Goal: Task Accomplishment & Management: Use online tool/utility

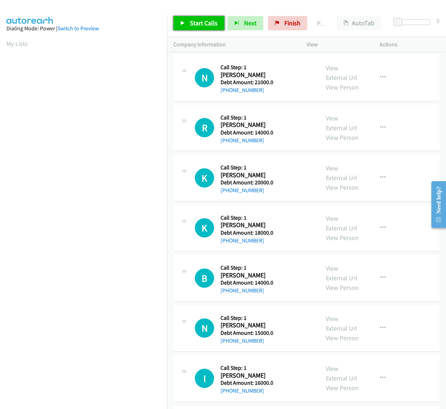
click at [192, 24] on span "Start Calls" at bounding box center [204, 23] width 28 height 8
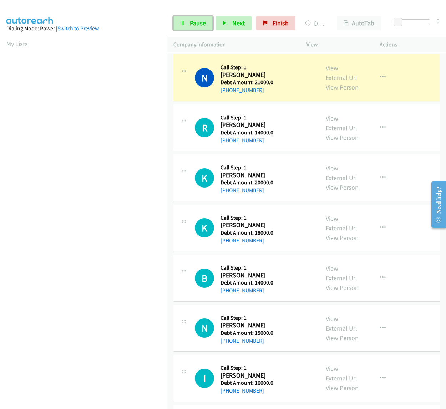
click at [192, 24] on span "Pause" at bounding box center [198, 23] width 16 height 8
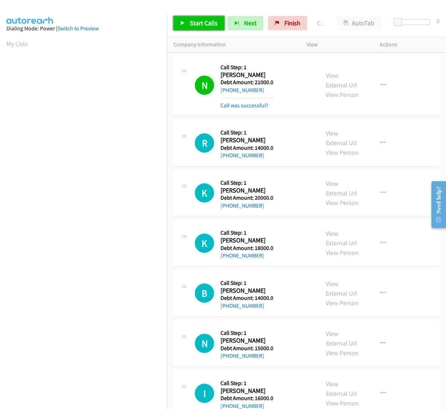
click at [195, 24] on span "Start Calls" at bounding box center [204, 23] width 28 height 8
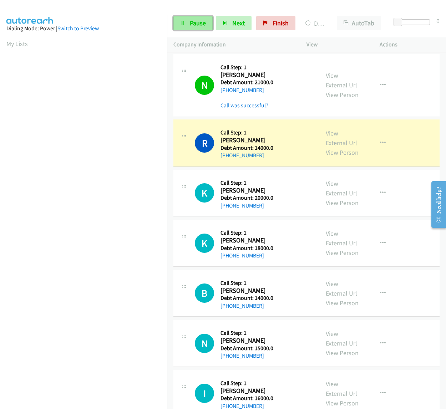
click at [197, 20] on span "Pause" at bounding box center [198, 23] width 16 height 8
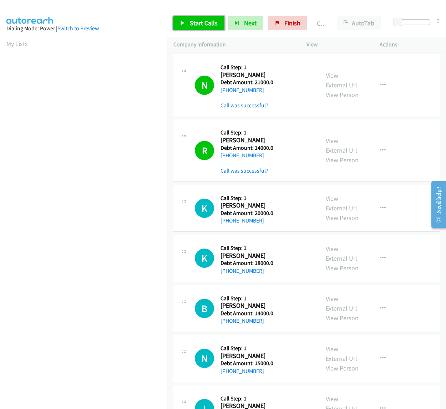
click at [194, 22] on span "Start Calls" at bounding box center [204, 23] width 28 height 8
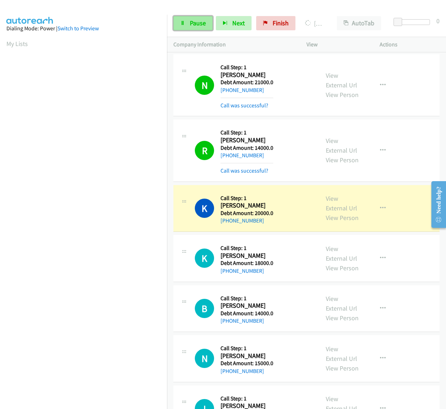
click at [188, 25] on link "Pause" at bounding box center [192, 23] width 39 height 14
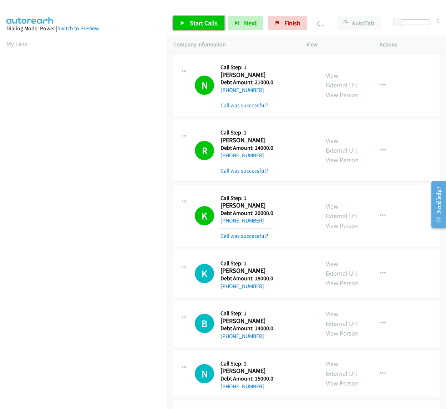
click at [184, 16] on link "Start Calls" at bounding box center [198, 23] width 51 height 14
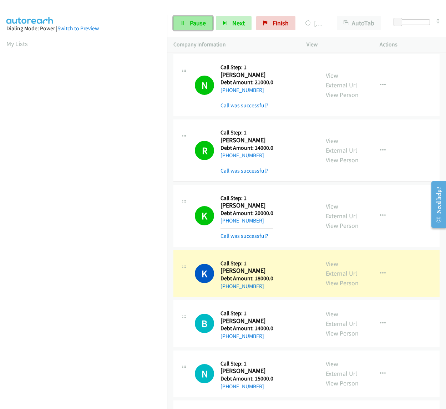
click at [188, 22] on link "Pause" at bounding box center [192, 23] width 39 height 14
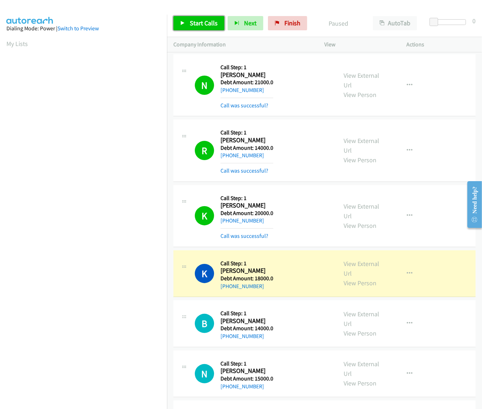
click at [199, 27] on link "Start Calls" at bounding box center [198, 23] width 51 height 14
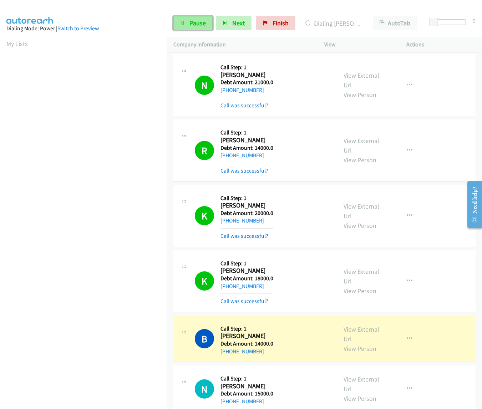
click at [204, 29] on link "Pause" at bounding box center [192, 23] width 39 height 14
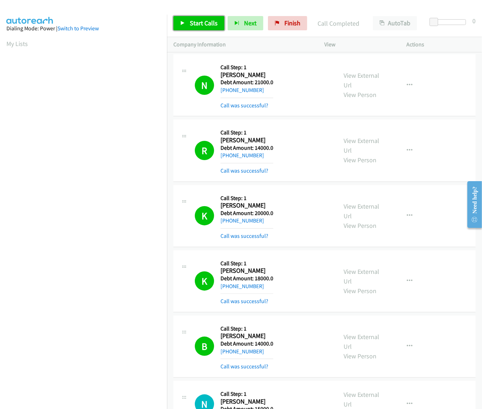
click at [193, 25] on span "Start Calls" at bounding box center [204, 23] width 28 height 8
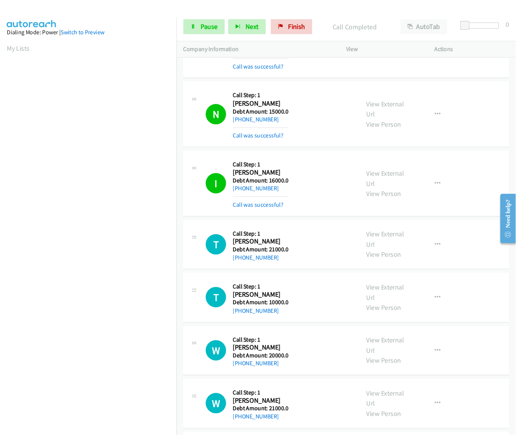
scroll to position [306, 0]
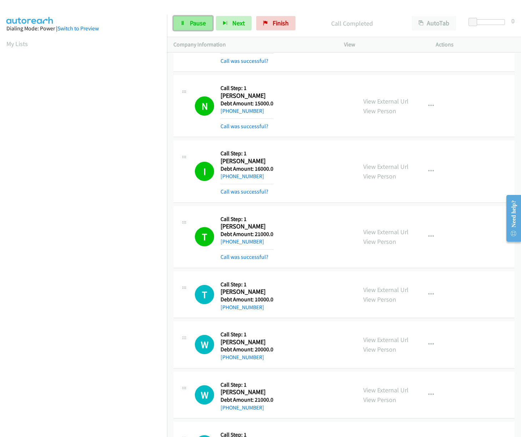
click at [200, 22] on span "Pause" at bounding box center [198, 23] width 16 height 8
click at [197, 22] on span "Start Calls" at bounding box center [204, 23] width 28 height 8
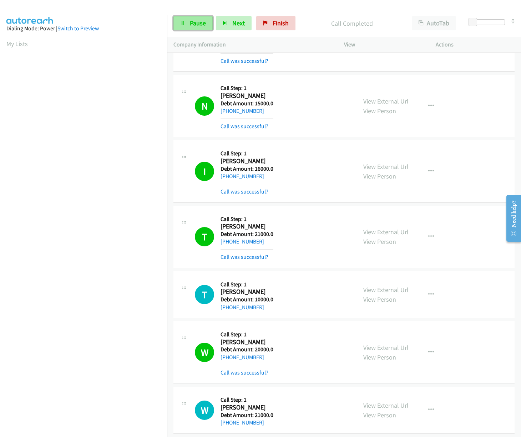
click at [202, 20] on span "Pause" at bounding box center [198, 23] width 16 height 8
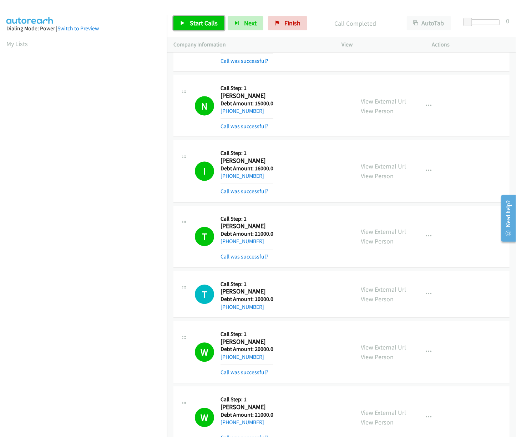
click at [186, 22] on link "Start Calls" at bounding box center [198, 23] width 51 height 14
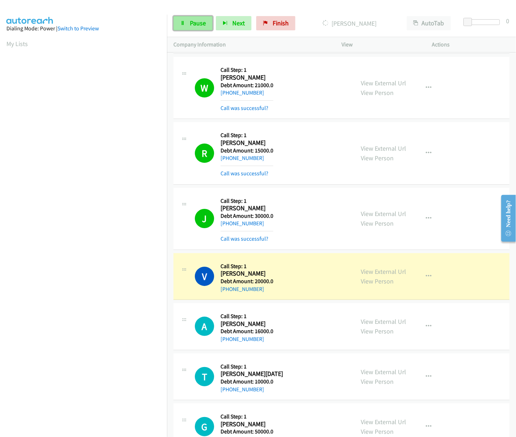
click at [193, 23] on span "Pause" at bounding box center [198, 23] width 16 height 8
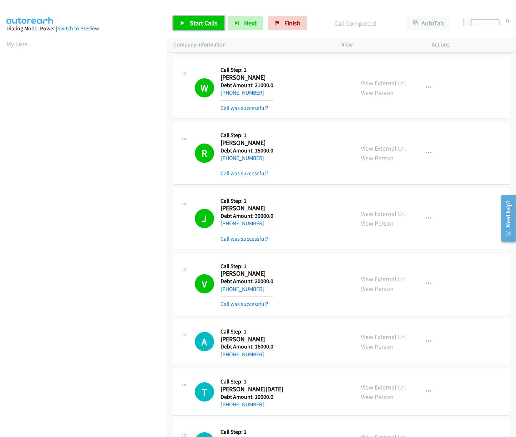
drag, startPoint x: 193, startPoint y: 23, endPoint x: 336, endPoint y: 184, distance: 215.1
click at [193, 23] on span "Start Calls" at bounding box center [204, 23] width 28 height 8
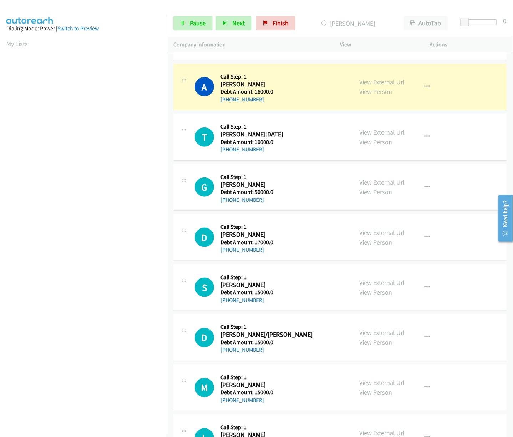
scroll to position [894, 0]
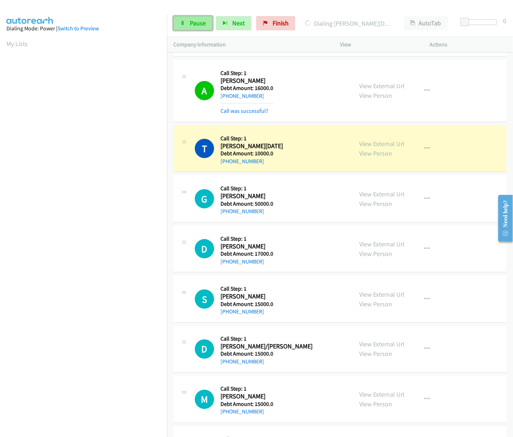
click at [209, 23] on link "Pause" at bounding box center [192, 23] width 39 height 14
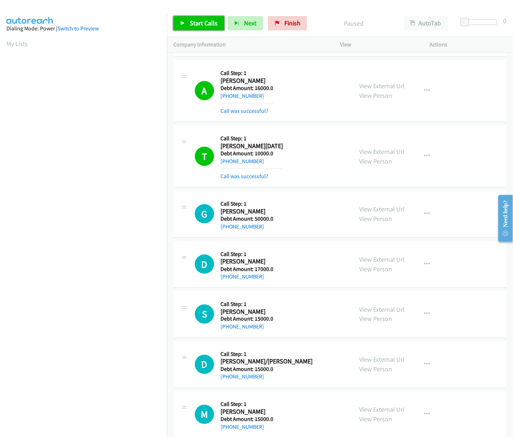
click at [202, 23] on span "Start Calls" at bounding box center [204, 23] width 28 height 8
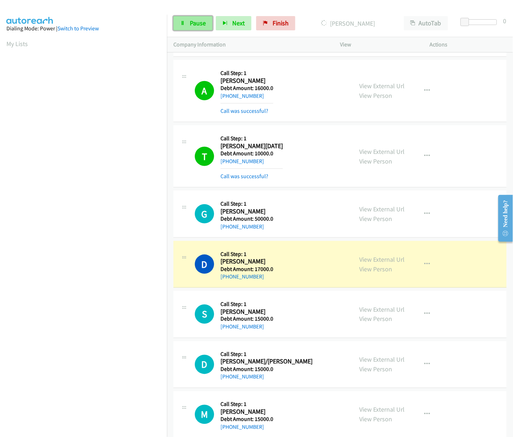
click at [191, 22] on span "Pause" at bounding box center [198, 23] width 16 height 8
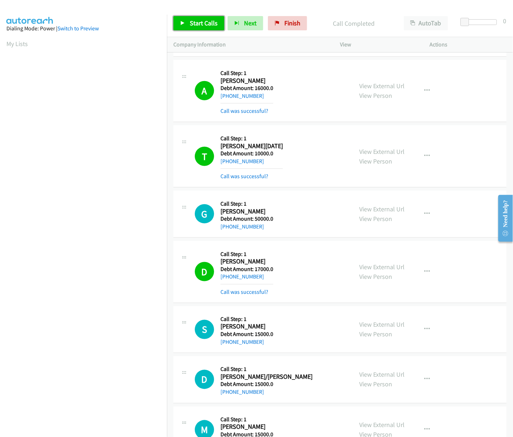
click at [200, 19] on link "Start Calls" at bounding box center [198, 23] width 51 height 14
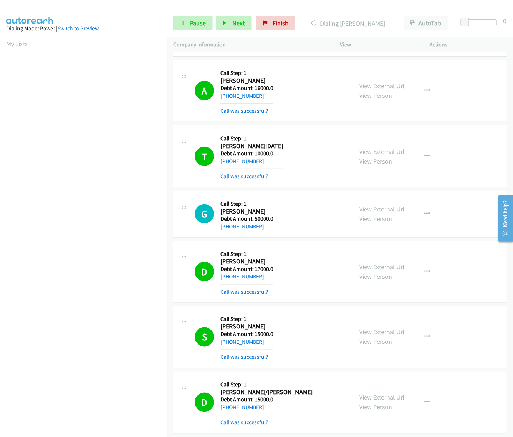
click at [186, 31] on div "Start Calls Pause Next Finish Dialing Leslie Cephus AutoTab AutoTab 0" at bounding box center [340, 23] width 346 height 27
click at [187, 29] on link "Pause" at bounding box center [192, 23] width 39 height 14
click at [195, 26] on span "Start Calls" at bounding box center [204, 23] width 28 height 8
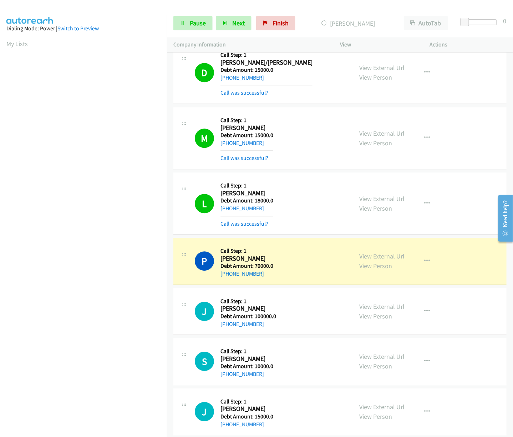
scroll to position [0, 1]
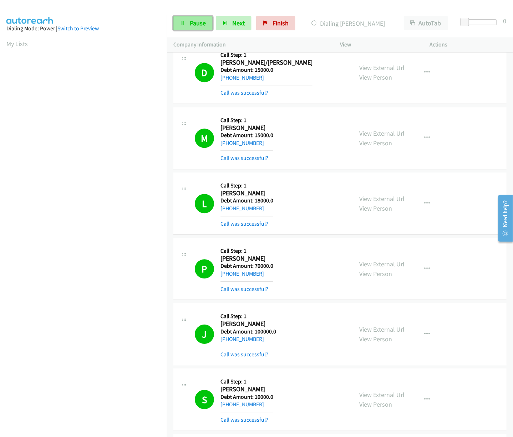
click at [196, 23] on span "Pause" at bounding box center [198, 23] width 16 height 8
click at [196, 23] on span "Start Calls" at bounding box center [204, 23] width 28 height 8
click at [245, 27] on button "Next" at bounding box center [234, 23] width 36 height 14
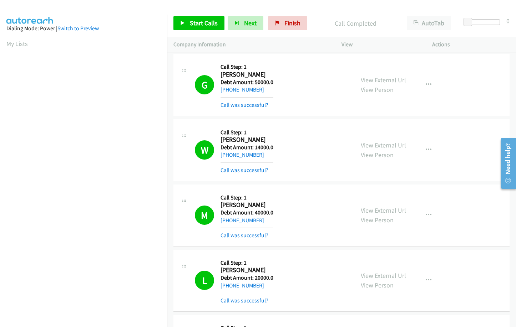
scroll to position [66, 0]
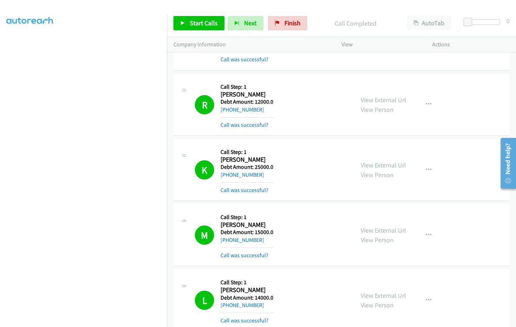
drag, startPoint x: 0, startPoint y: 0, endPoint x: 214, endPoint y: 31, distance: 216.7
click at [214, 31] on div "Start Calls Pause Next Finish Call Completed AutoTab AutoTab 0" at bounding box center [341, 23] width 349 height 27
click at [212, 26] on span "Start Calls" at bounding box center [204, 23] width 28 height 8
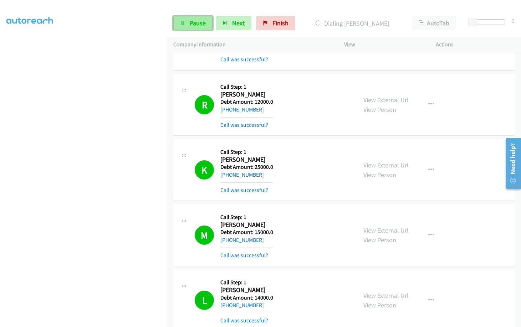
click at [197, 28] on link "Pause" at bounding box center [192, 23] width 39 height 14
click at [204, 21] on span "Start Calls" at bounding box center [204, 23] width 28 height 8
click at [200, 25] on span "Pause" at bounding box center [198, 23] width 16 height 8
click at [200, 28] on link "Start Calls" at bounding box center [198, 23] width 51 height 14
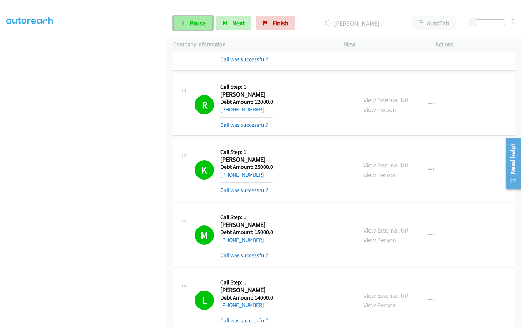
click at [199, 25] on span "Pause" at bounding box center [198, 23] width 16 height 8
click at [187, 14] on div "Start Calls Pause Next Finish Call Completed AutoTab AutoTab 0" at bounding box center [344, 23] width 354 height 27
click at [194, 19] on span "Start Calls" at bounding box center [204, 23] width 28 height 8
click at [193, 21] on span "Pause" at bounding box center [198, 23] width 16 height 8
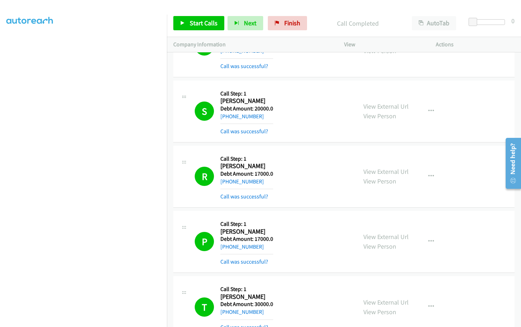
scroll to position [0, 0]
click at [205, 22] on span "Start Calls" at bounding box center [204, 23] width 28 height 8
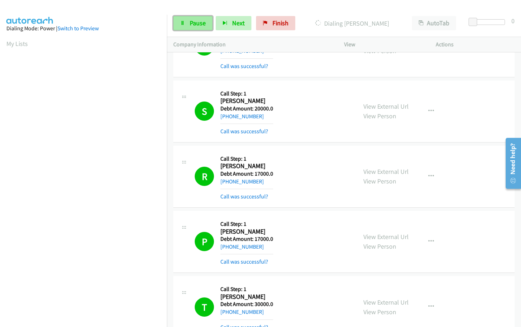
click at [195, 24] on span "Pause" at bounding box center [198, 23] width 16 height 8
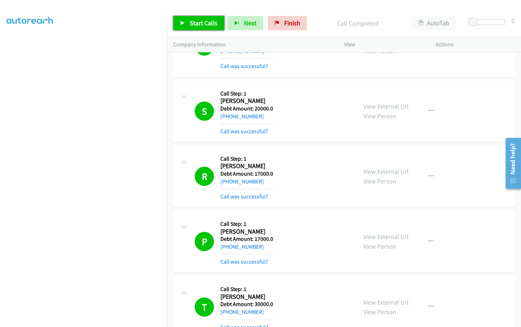
click at [215, 23] on span "Start Calls" at bounding box center [204, 23] width 28 height 8
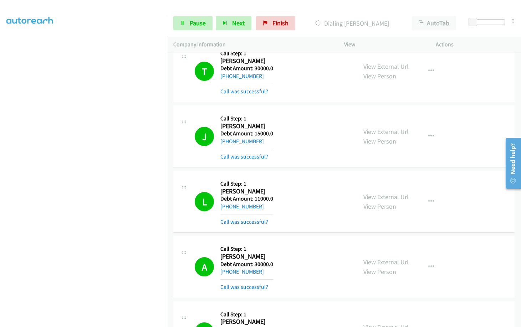
scroll to position [7470, 0]
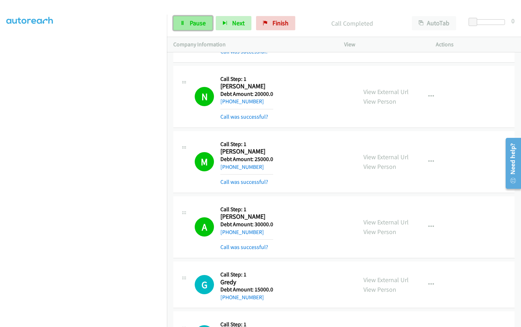
click at [201, 22] on span "Pause" at bounding box center [198, 23] width 16 height 8
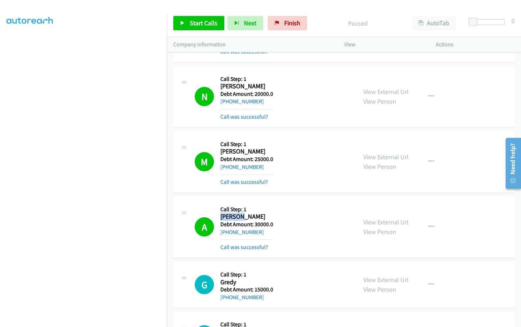
drag, startPoint x: 241, startPoint y: 218, endPoint x: 219, endPoint y: 216, distance: 21.9
click at [219, 216] on div "A Callback Scheduled Call Step: 1 Andrzej Krukowski America/Chicago Debt Amount…" at bounding box center [273, 227] width 156 height 49
copy h2 "Andrzej"
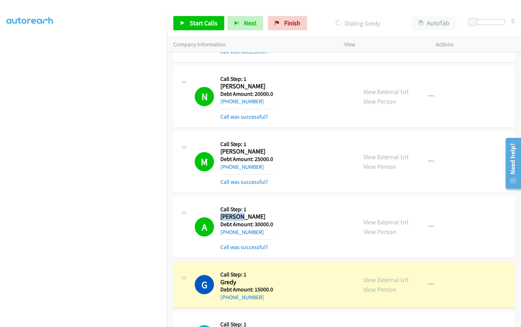
drag, startPoint x: 270, startPoint y: 218, endPoint x: 241, endPoint y: 217, distance: 28.9
click at [241, 217] on h2 "Andrzej Krukowski" at bounding box center [246, 217] width 53 height 8
copy h2 "Krukowski"
drag, startPoint x: 241, startPoint y: 232, endPoint x: 228, endPoint y: 231, distance: 13.6
click at [228, 231] on div "+1 773-719-6030" at bounding box center [246, 232] width 53 height 9
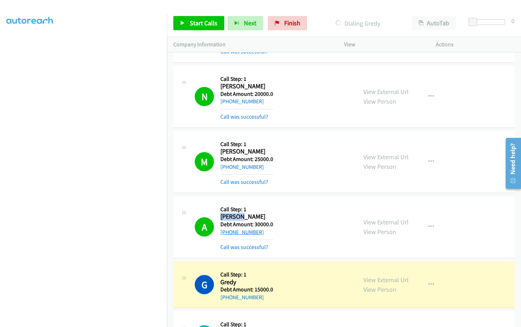
copy link "773-719-6030"
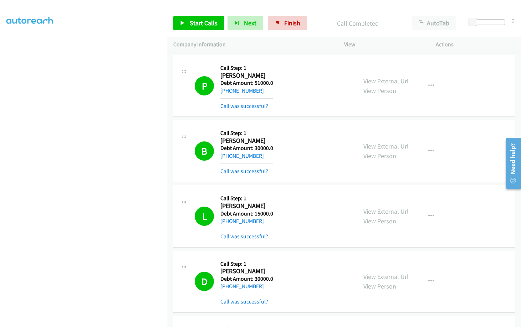
scroll to position [0, 0]
click at [208, 21] on span "Start Calls" at bounding box center [204, 23] width 28 height 8
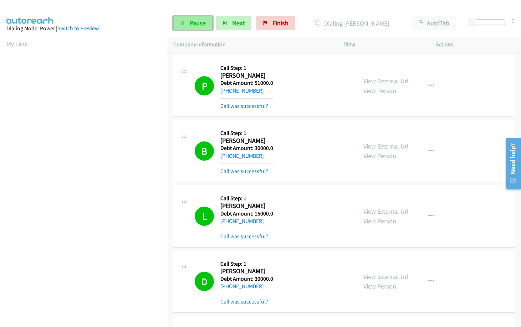
click at [192, 22] on span "Pause" at bounding box center [198, 23] width 16 height 8
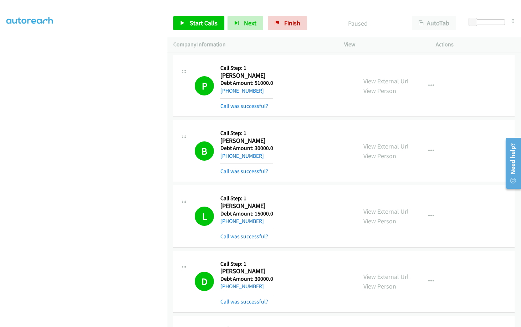
scroll to position [72, 0]
click at [188, 18] on link "Start Calls" at bounding box center [198, 23] width 51 height 14
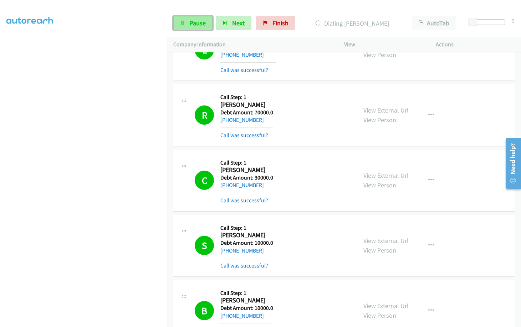
click at [197, 19] on link "Pause" at bounding box center [192, 23] width 39 height 14
click at [188, 15] on div "Start Calls Pause Next Finish Call Completed AutoTab AutoTab 0" at bounding box center [344, 23] width 354 height 27
click at [193, 21] on span "Start Calls" at bounding box center [204, 23] width 28 height 8
click at [228, 24] on link "Pause" at bounding box center [235, 19] width 14 height 7
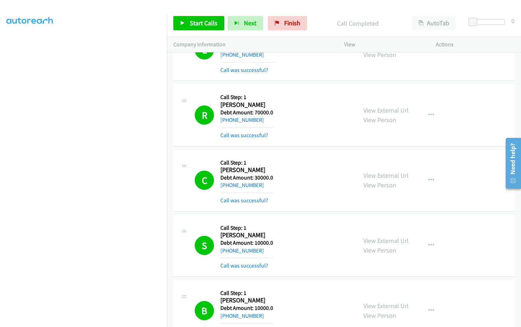
click at [196, 20] on span "Start Calls" at bounding box center [204, 23] width 28 height 8
click at [228, 24] on link "Pause" at bounding box center [235, 19] width 14 height 7
click at [195, 27] on div "Start Calls Pause Next Finish" at bounding box center [241, 23] width 137 height 14
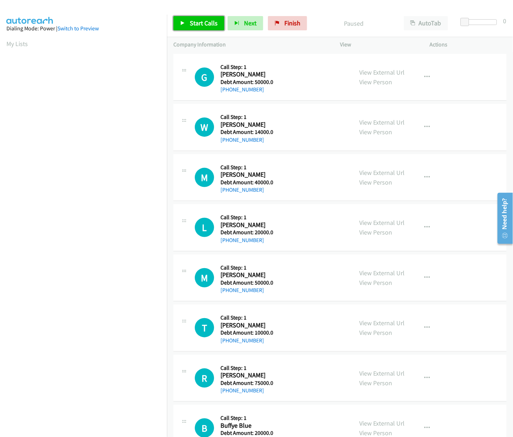
click at [205, 19] on link "Start Calls" at bounding box center [198, 23] width 51 height 14
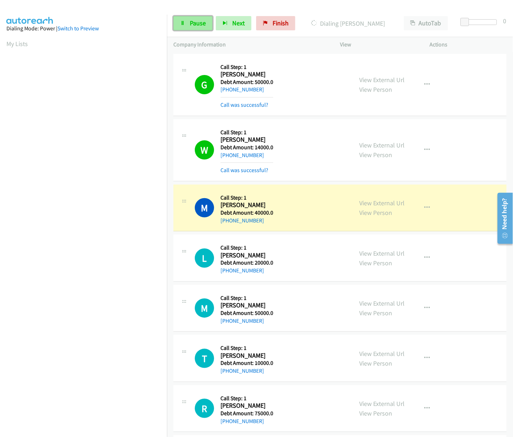
click at [195, 19] on span "Pause" at bounding box center [198, 23] width 16 height 8
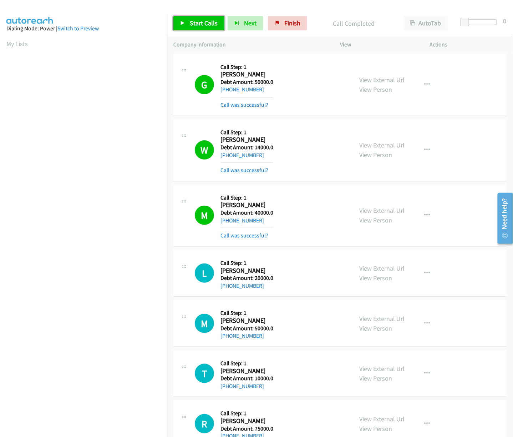
click at [198, 25] on span "Start Calls" at bounding box center [204, 23] width 28 height 8
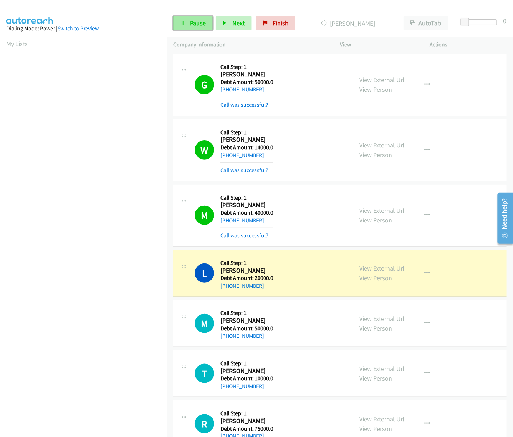
click at [184, 21] on icon at bounding box center [182, 23] width 5 height 5
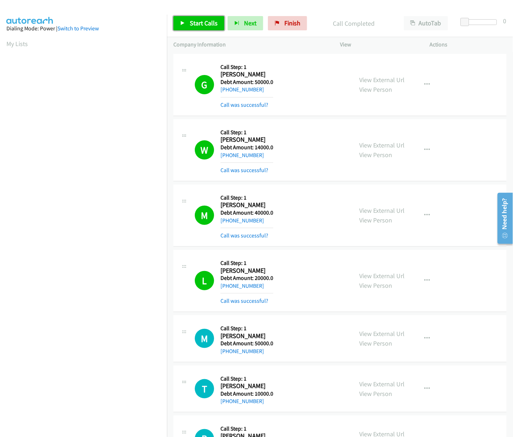
click at [194, 27] on span "Start Calls" at bounding box center [204, 23] width 28 height 8
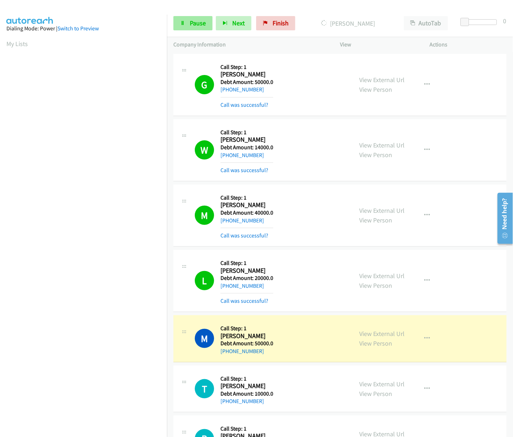
drag, startPoint x: 213, startPoint y: 30, endPoint x: 200, endPoint y: 29, distance: 12.9
click at [209, 30] on div "Start Calls Pause Next Finish" at bounding box center [235, 23] width 125 height 14
click at [200, 29] on link "Pause" at bounding box center [192, 23] width 39 height 14
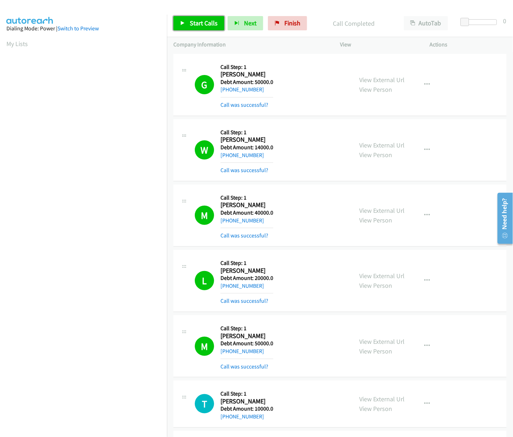
click at [206, 16] on link "Start Calls" at bounding box center [198, 23] width 51 height 14
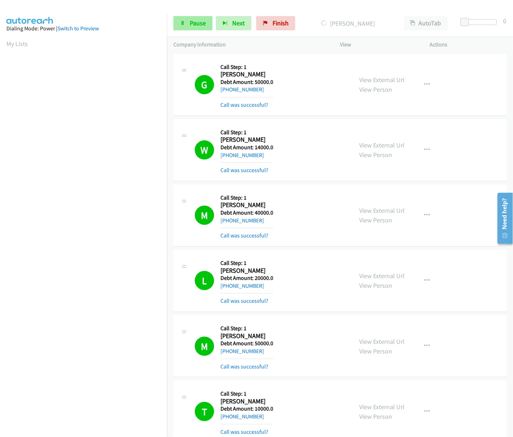
click at [203, 14] on div "Start Calls Pause Next Finish [PERSON_NAME] AutoTab AutoTab 0" at bounding box center [340, 23] width 346 height 27
click at [198, 24] on span "Pause" at bounding box center [198, 23] width 16 height 8
click at [193, 27] on span "Start Calls" at bounding box center [204, 23] width 28 height 8
click at [204, 21] on span "Pause" at bounding box center [198, 23] width 16 height 8
click at [186, 12] on div "Start Calls Pause Next Finish Call Completed AutoTab AutoTab 0" at bounding box center [340, 23] width 346 height 27
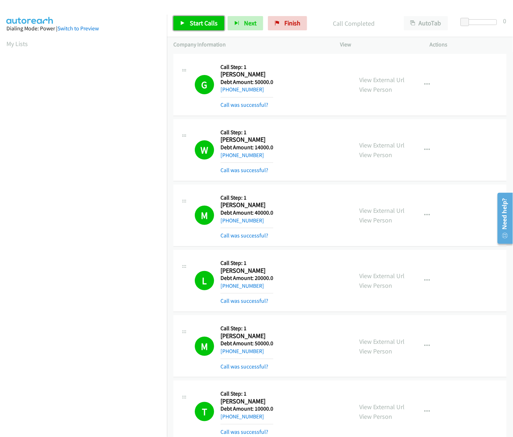
click at [195, 16] on link "Start Calls" at bounding box center [198, 23] width 51 height 14
click at [199, 17] on link "Pause" at bounding box center [192, 23] width 39 height 14
click at [213, 22] on span "Start Calls" at bounding box center [204, 23] width 28 height 8
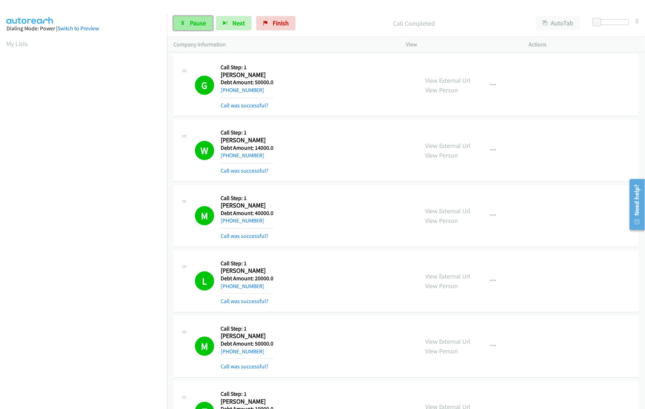
click at [200, 27] on span "Pause" at bounding box center [198, 23] width 16 height 8
click at [199, 24] on span "Start Calls" at bounding box center [204, 23] width 28 height 8
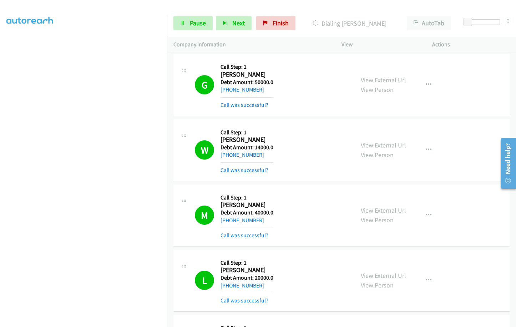
scroll to position [72, 0]
click at [196, 23] on span "Pause" at bounding box center [198, 23] width 16 height 8
click at [211, 19] on span "Start Calls" at bounding box center [204, 23] width 28 height 8
drag, startPoint x: 201, startPoint y: 25, endPoint x: 178, endPoint y: 139, distance: 116.0
click at [201, 25] on span "Pause" at bounding box center [198, 23] width 16 height 8
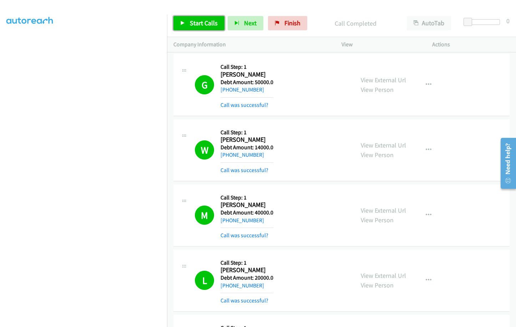
click at [199, 18] on link "Start Calls" at bounding box center [198, 23] width 51 height 14
click at [192, 24] on span "Pause" at bounding box center [198, 23] width 16 height 8
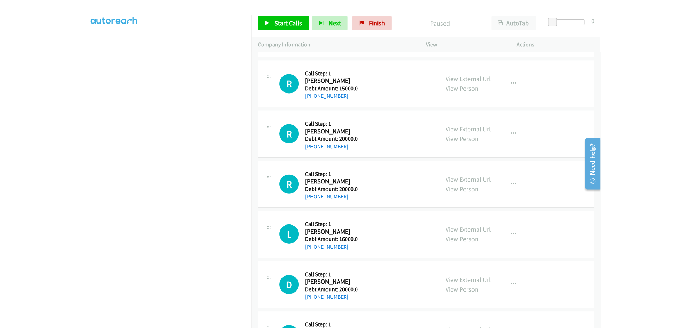
scroll to position [1180, 0]
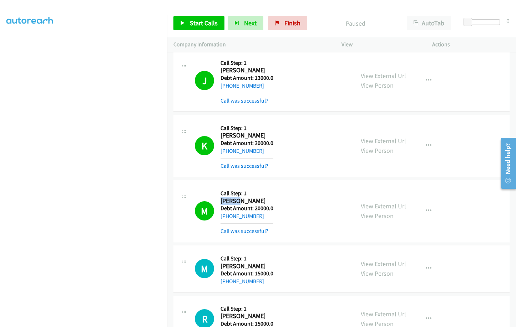
drag, startPoint x: 240, startPoint y: 201, endPoint x: 232, endPoint y: 201, distance: 8.2
click at [223, 197] on h2 "[PERSON_NAME]" at bounding box center [246, 201] width 53 height 8
drag, startPoint x: 244, startPoint y: 200, endPoint x: 221, endPoint y: 197, distance: 23.1
click at [221, 197] on h2 "[PERSON_NAME]" at bounding box center [246, 201] width 53 height 8
copy h2 "[PERSON_NAME]"
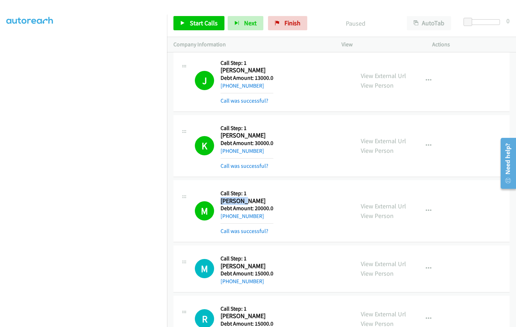
drag, startPoint x: 263, startPoint y: 199, endPoint x: 243, endPoint y: 203, distance: 20.7
click at [243, 203] on h2 "[PERSON_NAME]" at bounding box center [246, 201] width 53 height 8
copy h2 "[PERSON_NAME]"
drag, startPoint x: 261, startPoint y: 217, endPoint x: 228, endPoint y: 218, distance: 33.5
click at [228, 218] on div "[PHONE_NUMBER]" at bounding box center [246, 216] width 53 height 9
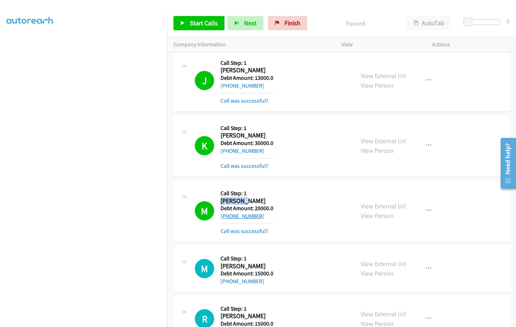
copy link "[PHONE_NUMBER]"
click at [205, 27] on span "Start Calls" at bounding box center [204, 23] width 28 height 8
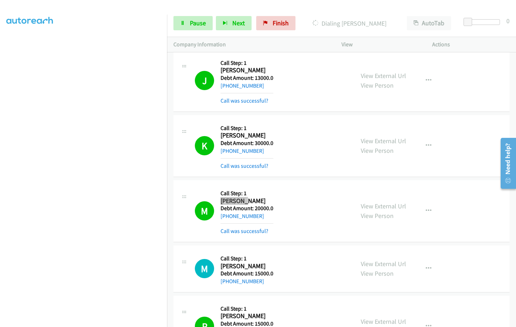
click at [190, 26] on span "Pause" at bounding box center [198, 23] width 16 height 8
click at [193, 26] on span "Start Calls" at bounding box center [186, 33] width 13 height 15
click at [207, 23] on link "Pause" at bounding box center [192, 23] width 39 height 14
click at [190, 26] on span "Start Calls" at bounding box center [186, 33] width 13 height 15
click at [190, 20] on span "Pause" at bounding box center [198, 23] width 16 height 8
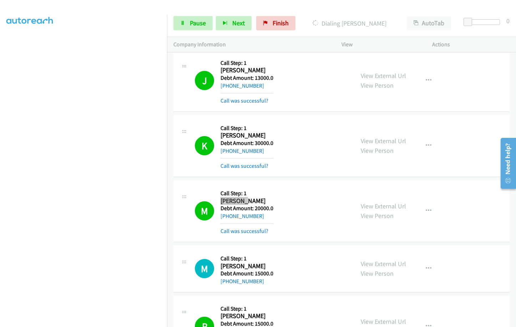
click at [173, 16] on link "Pause" at bounding box center [192, 23] width 39 height 14
click at [187, 24] on link "Start Calls" at bounding box center [180, 19] width 14 height 7
click at [206, 17] on link "Pause" at bounding box center [192, 23] width 39 height 14
click at [187, 24] on link "Start Calls" at bounding box center [180, 19] width 14 height 7
click at [199, 19] on span "Pause" at bounding box center [198, 23] width 16 height 8
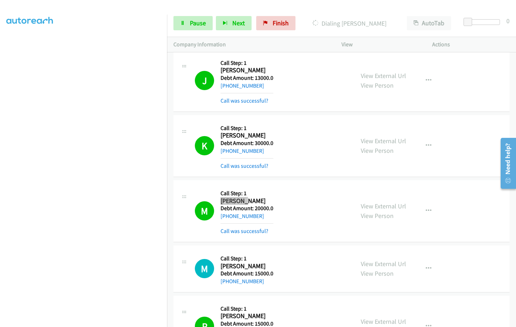
click at [193, 26] on span "Start Calls" at bounding box center [186, 33] width 13 height 15
click at [196, 14] on div "Start Calls Pause Next Finish Dialing [PERSON_NAME] AutoTab AutoTab 0" at bounding box center [341, 23] width 349 height 27
click at [195, 22] on span "Pause" at bounding box center [198, 23] width 16 height 8
click at [193, 26] on span "Start Calls" at bounding box center [186, 33] width 13 height 15
click at [200, 18] on link "Pause" at bounding box center [192, 23] width 39 height 14
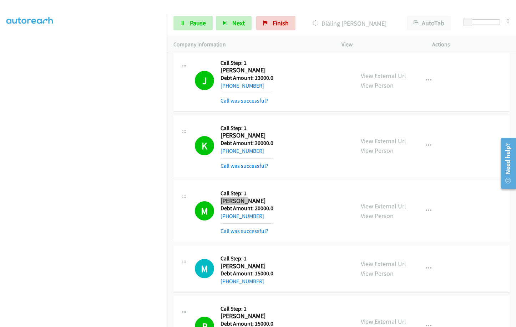
click at [187, 19] on link "Start Calls" at bounding box center [180, 19] width 14 height 7
click at [190, 24] on span "Pause" at bounding box center [198, 23] width 16 height 8
click at [193, 26] on span "Start Calls" at bounding box center [186, 33] width 13 height 15
click at [200, 26] on span "Pause" at bounding box center [198, 23] width 16 height 8
click at [193, 26] on span "Start Calls" at bounding box center [186, 33] width 13 height 15
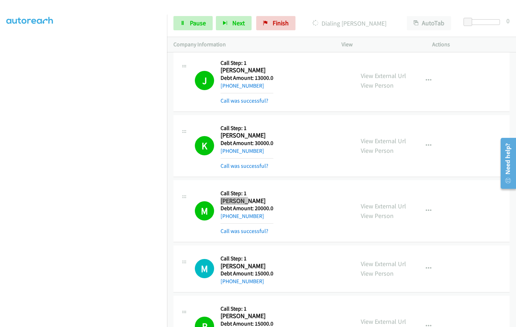
click at [201, 19] on span "Pause" at bounding box center [198, 23] width 16 height 8
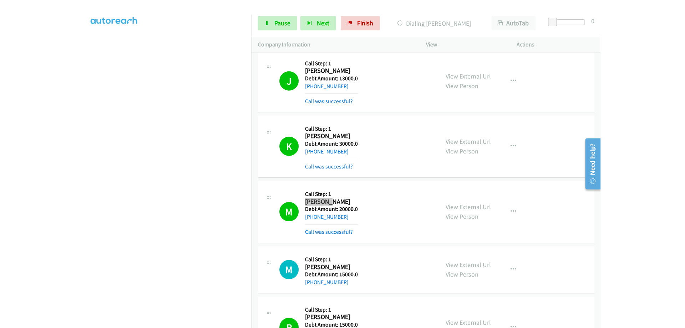
click at [187, 17] on link "Start Calls" at bounding box center [180, 19] width 14 height 7
click at [186, 15] on div "Start Calls Pause Next Finish Dialing [PERSON_NAME] AutoTab AutoTab 0" at bounding box center [341, 23] width 349 height 27
click at [193, 24] on span "Pause" at bounding box center [198, 23] width 16 height 8
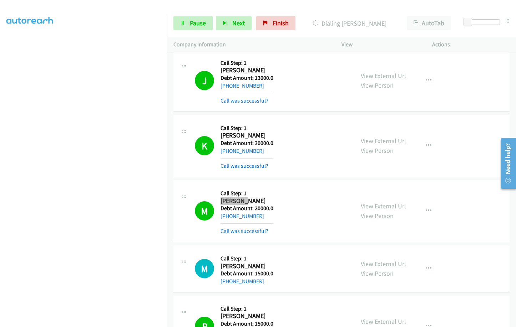
click at [187, 24] on link "Start Calls" at bounding box center [180, 19] width 14 height 7
click at [192, 21] on span "Pause" at bounding box center [198, 23] width 16 height 8
click at [187, 24] on link "Start Calls" at bounding box center [180, 19] width 14 height 7
click at [195, 22] on span "Pause" at bounding box center [198, 23] width 16 height 8
click at [193, 26] on span "Start Calls" at bounding box center [186, 33] width 13 height 15
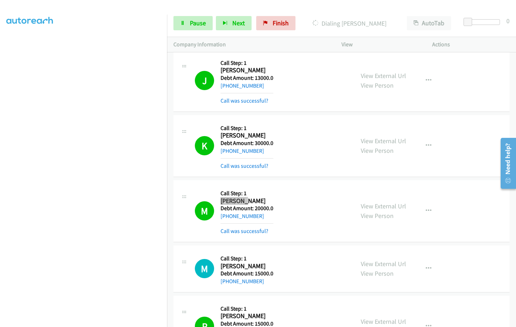
click at [195, 26] on span "Pause" at bounding box center [198, 23] width 16 height 8
click at [193, 27] on span "Start Calls" at bounding box center [186, 33] width 13 height 15
click at [200, 21] on span "Pause" at bounding box center [198, 23] width 16 height 8
click at [193, 26] on span "Start Calls" at bounding box center [186, 33] width 13 height 15
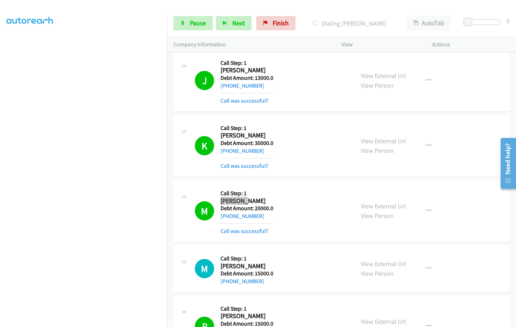
click at [197, 25] on span "Pause" at bounding box center [198, 23] width 16 height 8
click at [193, 26] on span "Start Calls" at bounding box center [186, 33] width 13 height 15
click at [206, 22] on link "Pause" at bounding box center [192, 23] width 39 height 14
drag, startPoint x: 246, startPoint y: 161, endPoint x: 221, endPoint y: 161, distance: 24.6
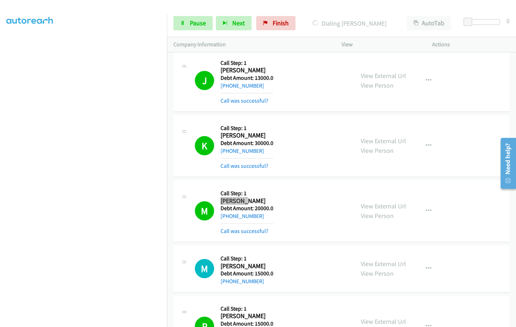
click h2 "[PERSON_NAME]"
copy h2 "Kerenzius"
drag, startPoint x: 263, startPoint y: 159, endPoint x: 249, endPoint y: 159, distance: 13.2
click h2 "[PERSON_NAME]"
copy h2 "[PERSON_NAME]"
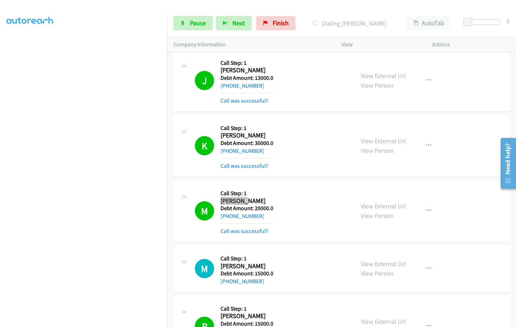
drag, startPoint x: 264, startPoint y: 178, endPoint x: 227, endPoint y: 173, distance: 36.7
click div "[PHONE_NUMBER]"
copy link "[PHONE_NUMBER]"
click at [192, 26] on span "Start Calls" at bounding box center [186, 33] width 13 height 15
click at [185, 20] on link "Pause" at bounding box center [192, 23] width 39 height 14
